Goal: Information Seeking & Learning: Learn about a topic

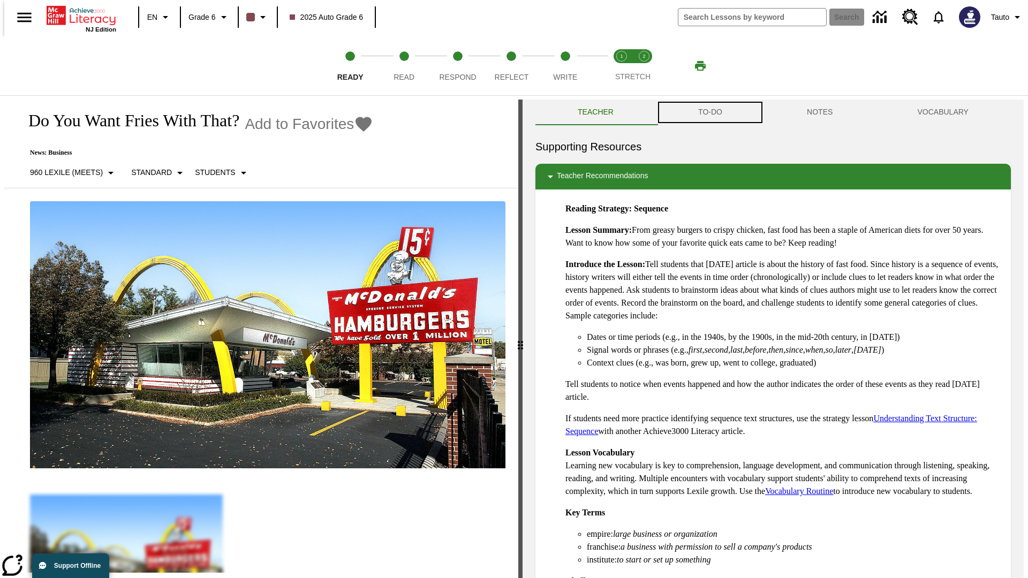
click at [709, 112] on button "TO-DO" at bounding box center [710, 113] width 109 height 26
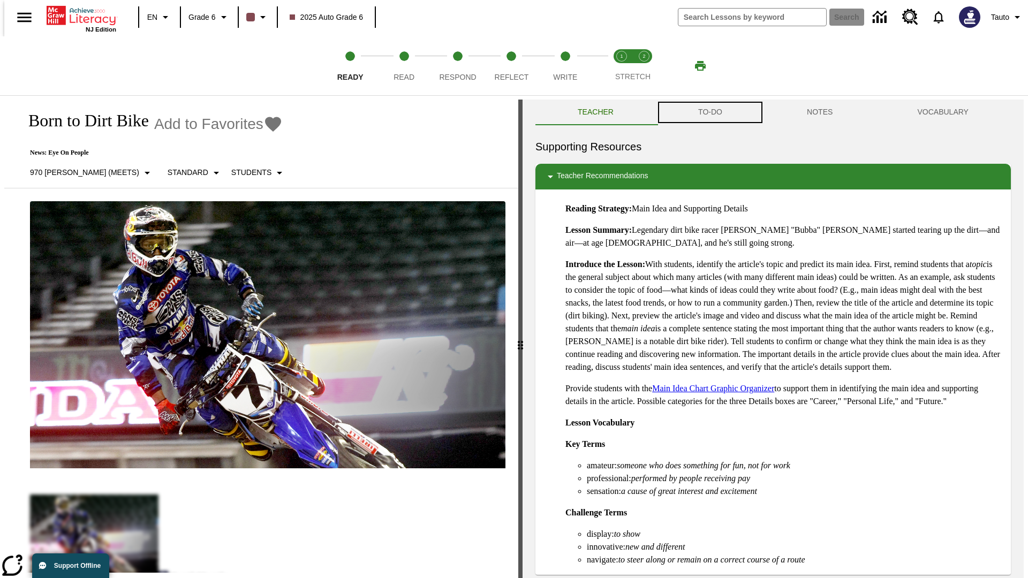
click at [709, 112] on button "TO-DO" at bounding box center [710, 113] width 109 height 26
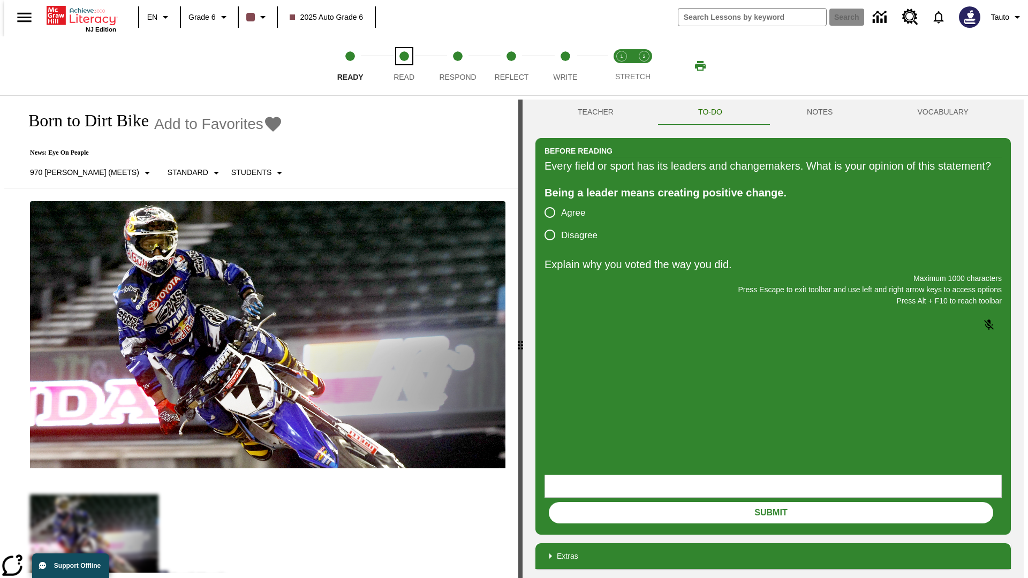
click at [404, 66] on span "Read" at bounding box center [404, 72] width 21 height 19
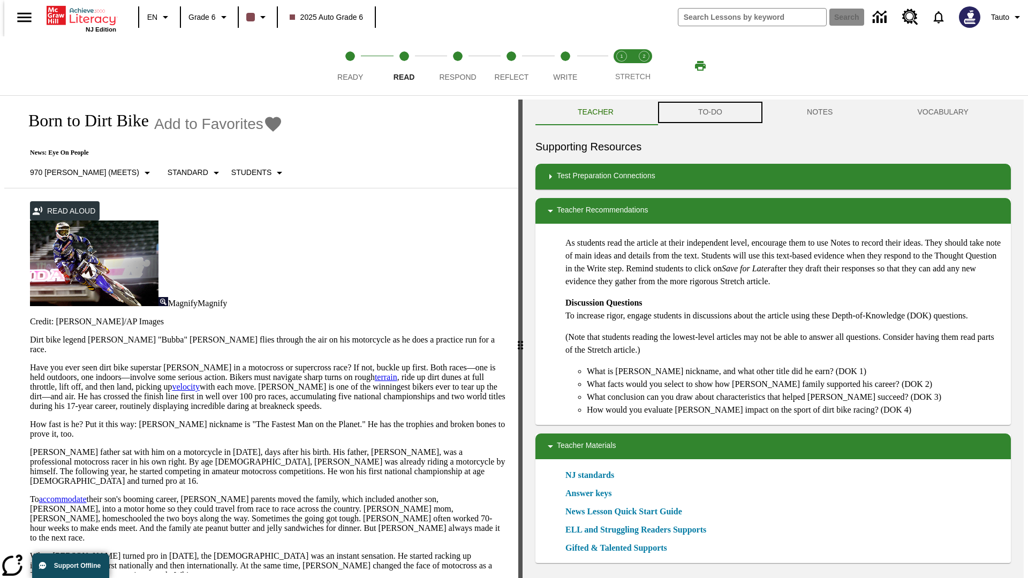
scroll to position [1, 0]
click at [709, 112] on button "TO-DO" at bounding box center [710, 112] width 109 height 26
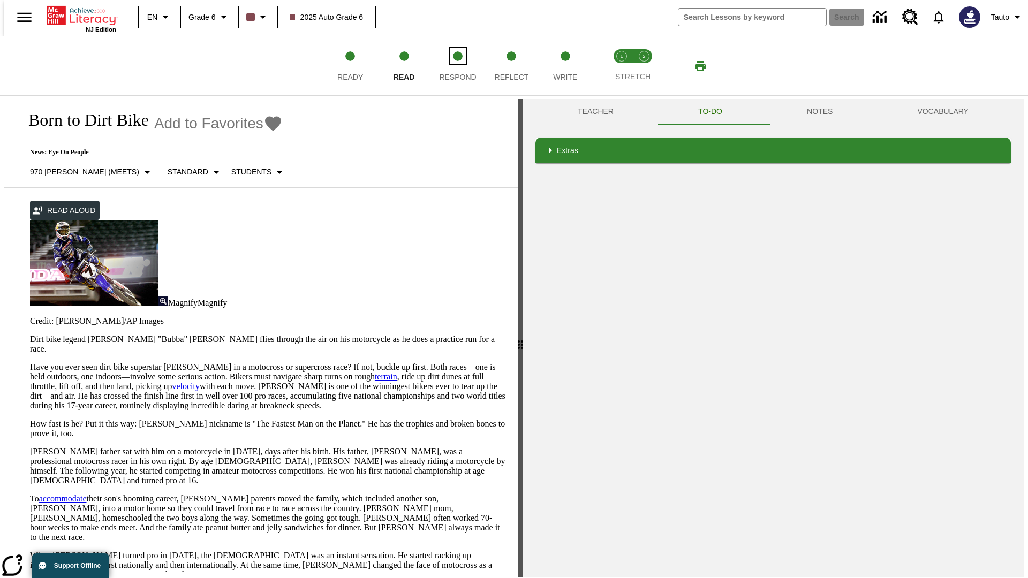
click at [458, 66] on span "Respond" at bounding box center [457, 72] width 37 height 19
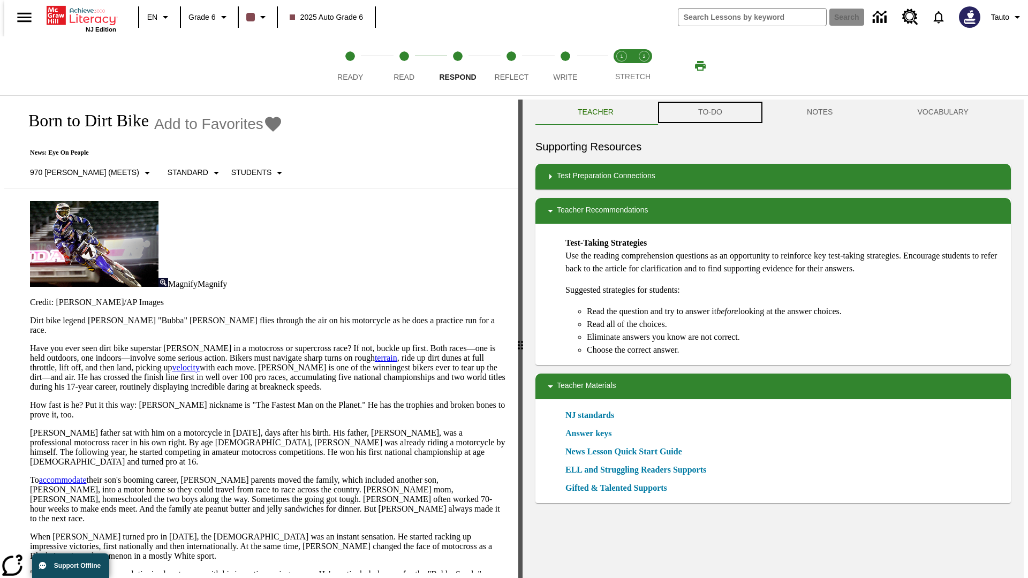
scroll to position [1, 0]
click at [709, 112] on button "TO-DO" at bounding box center [710, 112] width 109 height 26
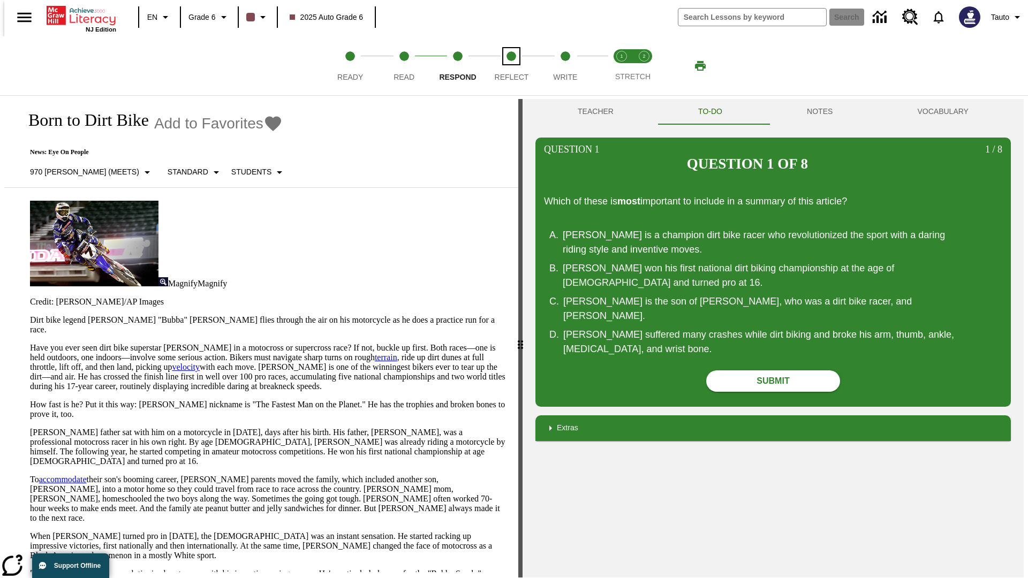
click at [511, 66] on span "Reflect" at bounding box center [512, 72] width 34 height 19
